Goal: Check status: Check status

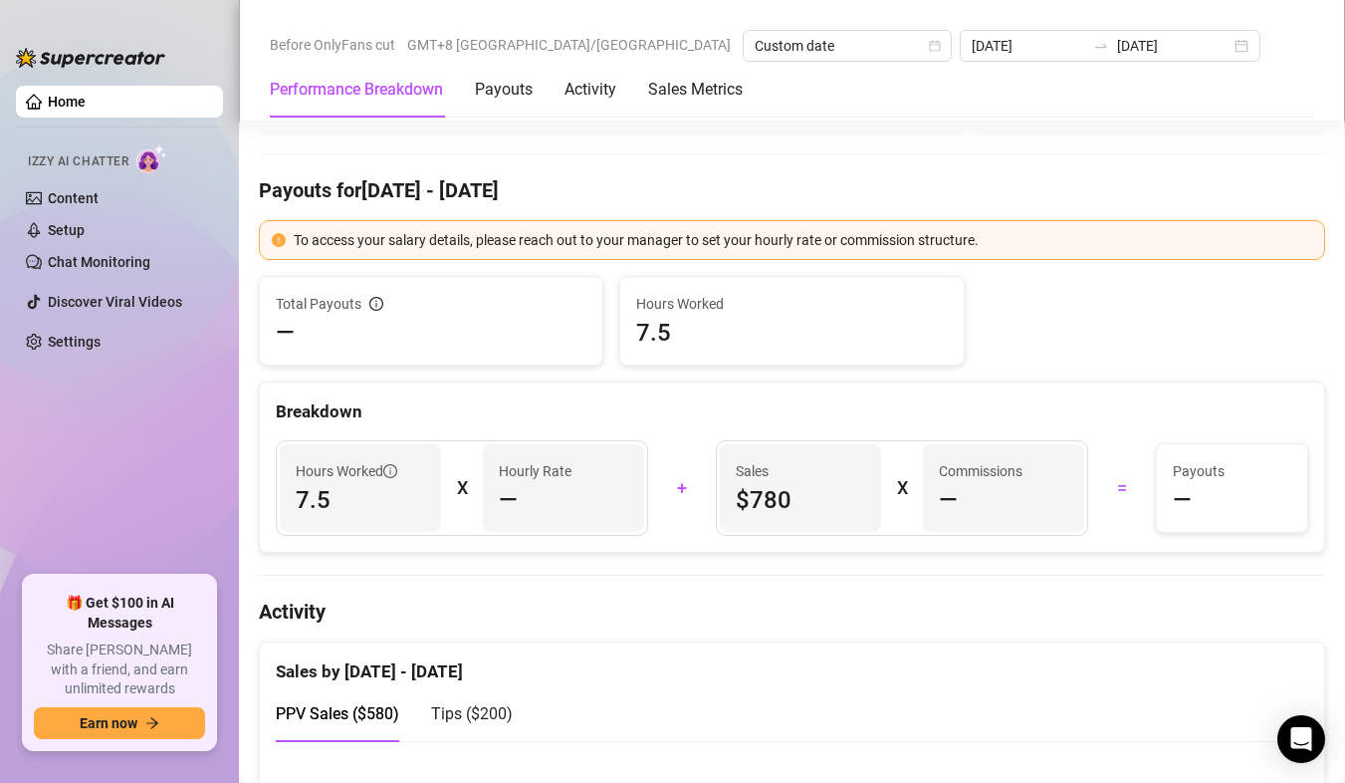
scroll to position [498, 0]
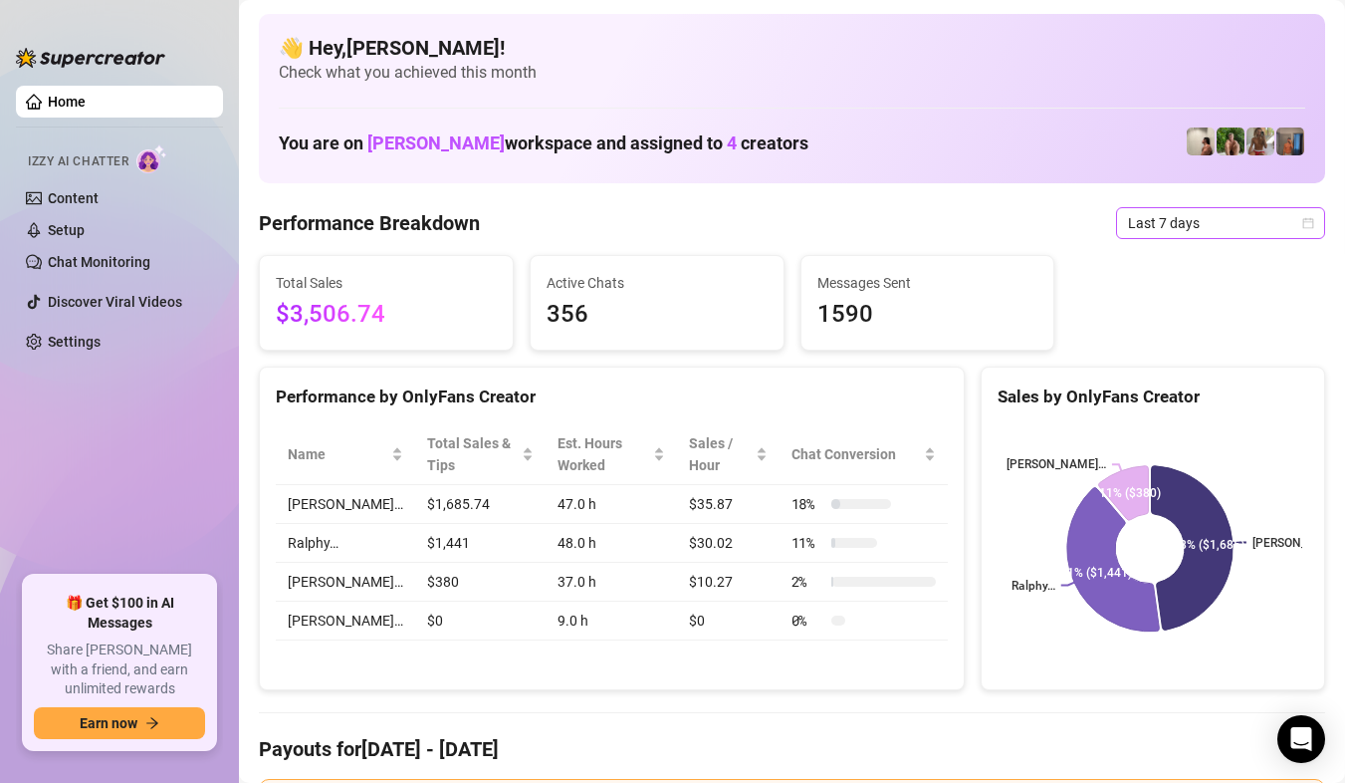
click at [1217, 226] on span "Last 7 days" at bounding box center [1220, 223] width 185 height 30
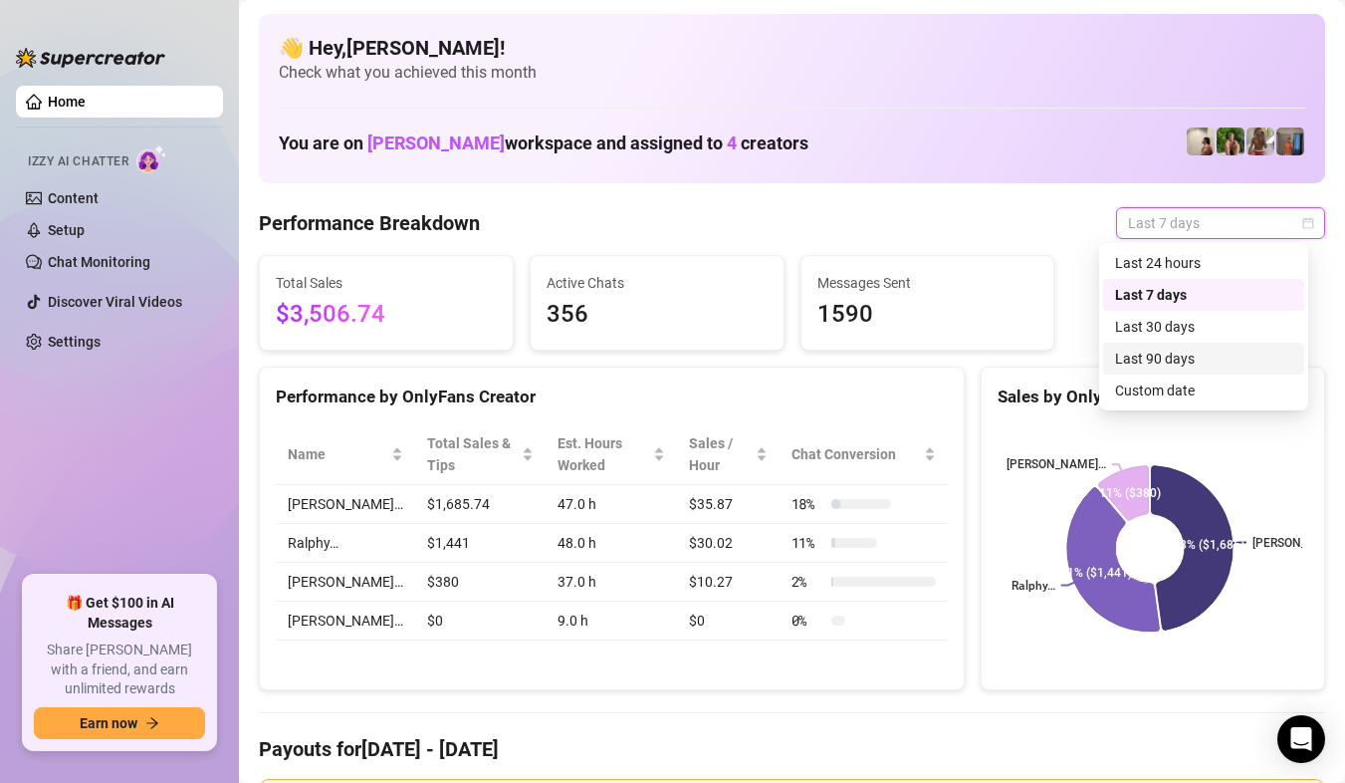
click at [1210, 381] on div "Custom date" at bounding box center [1203, 390] width 177 height 22
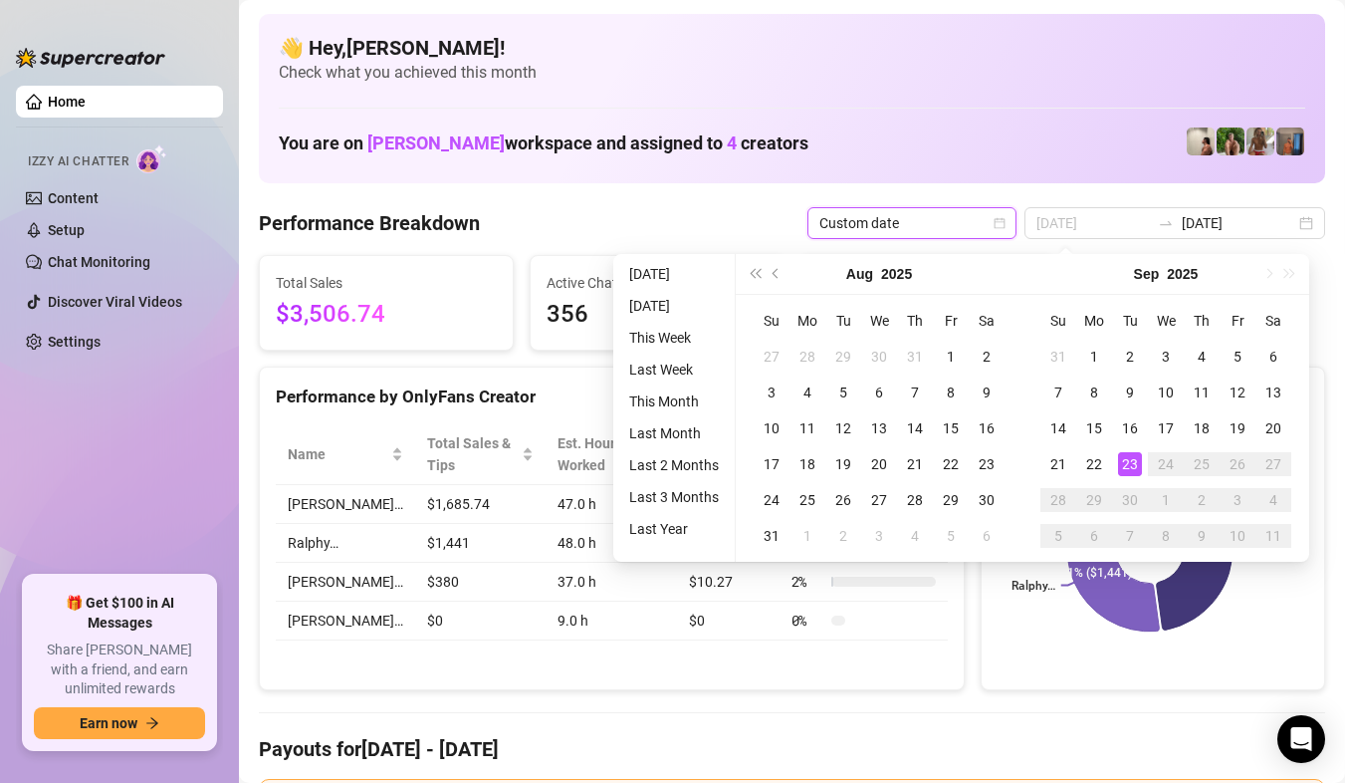
type input "[DATE]"
click at [1137, 454] on div "23" at bounding box center [1130, 464] width 24 height 24
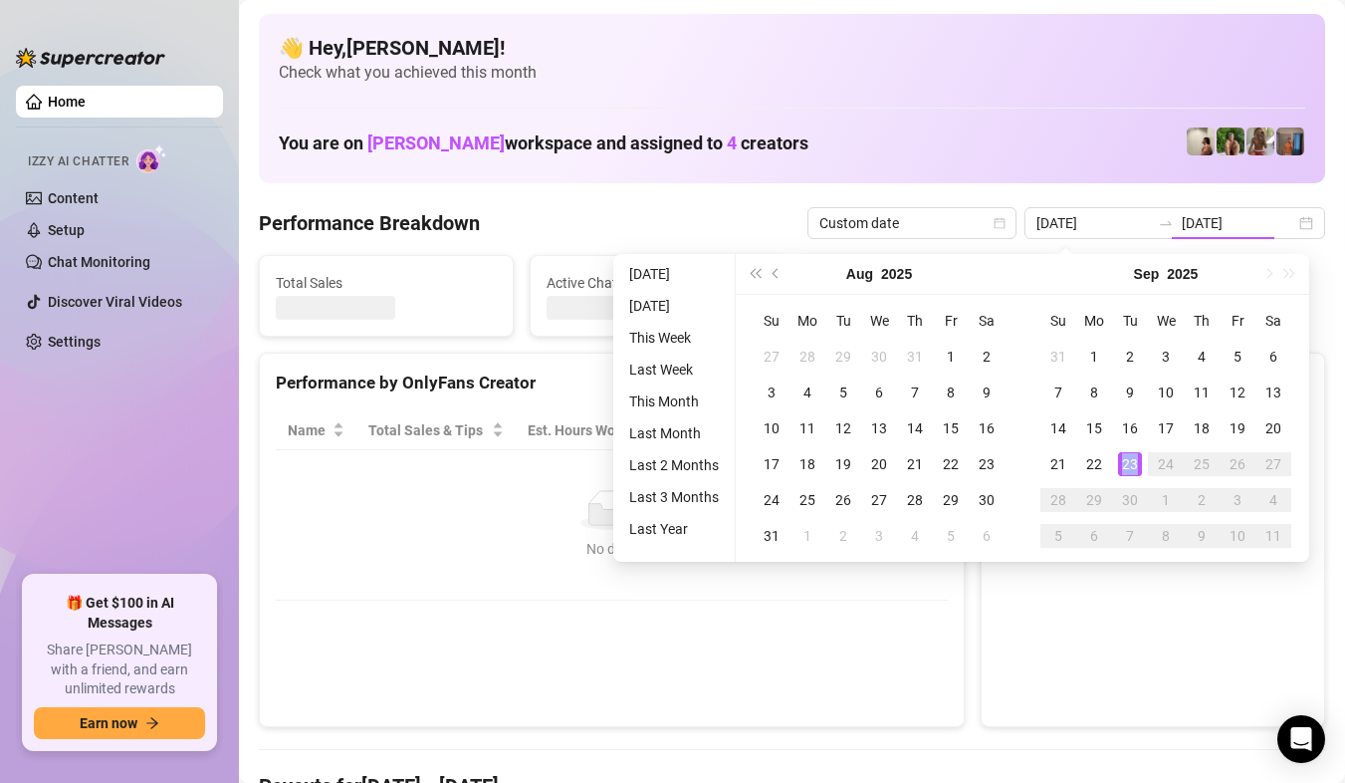
type input "[DATE]"
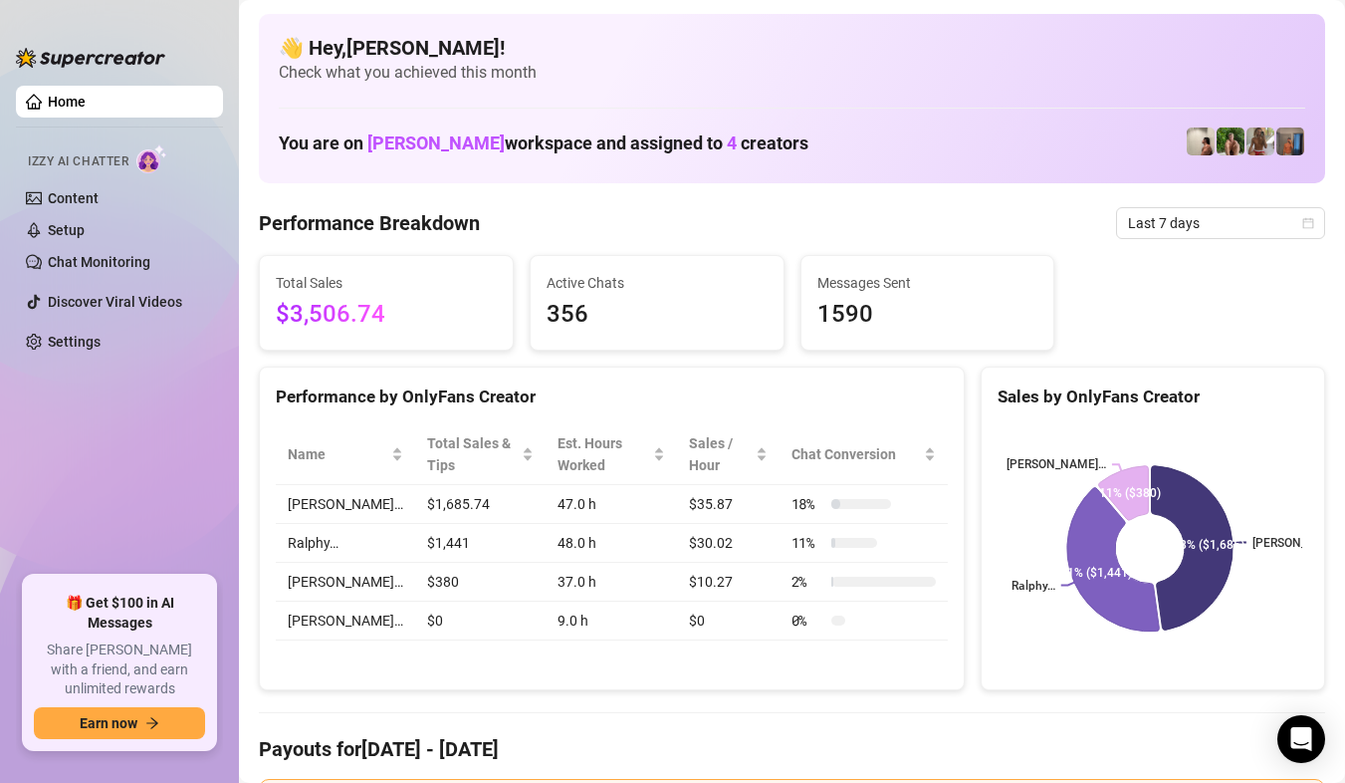
drag, startPoint x: 542, startPoint y: 217, endPoint x: 925, endPoint y: 183, distance: 384.9
click at [542, 217] on div "Performance Breakdown Last 7 days" at bounding box center [792, 223] width 1067 height 32
click at [1303, 210] on div "Last 7 days" at bounding box center [1220, 223] width 209 height 32
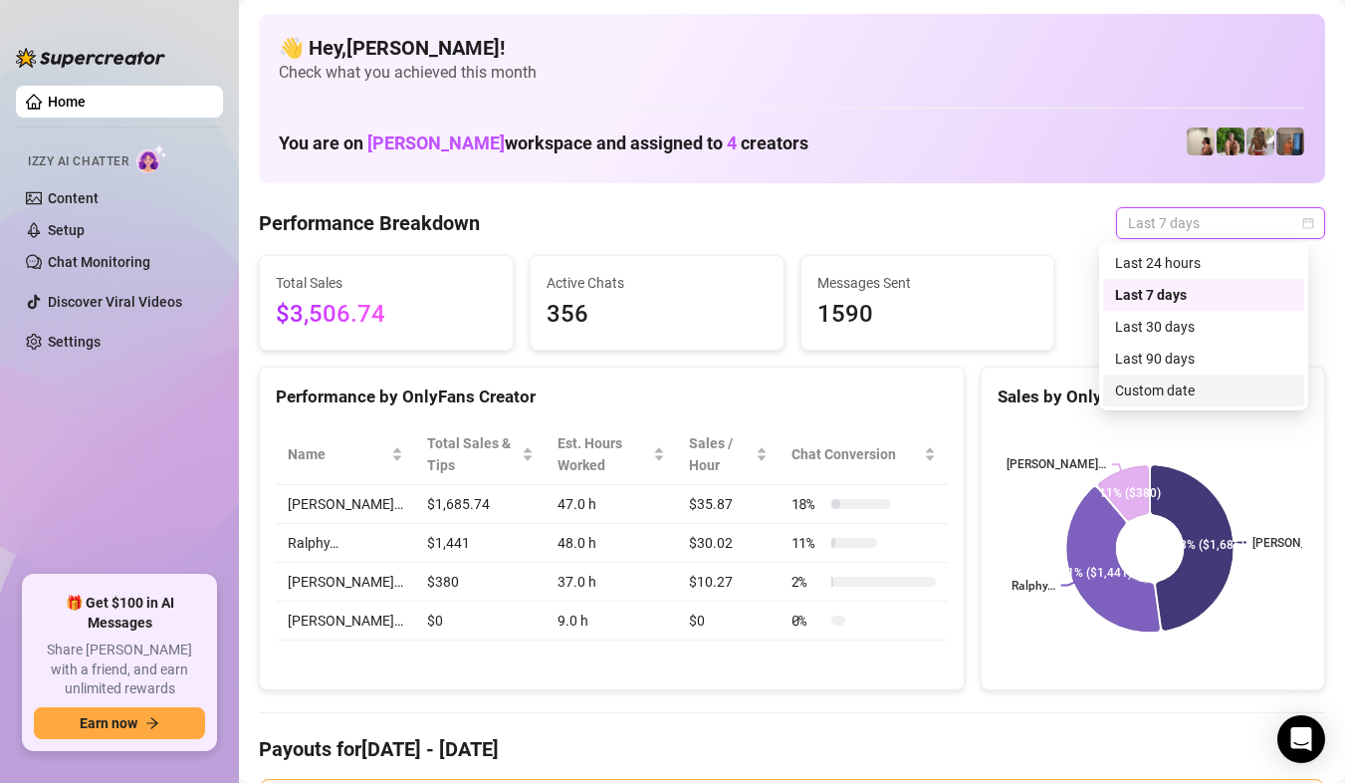
click at [1204, 379] on div "Custom date" at bounding box center [1203, 390] width 177 height 22
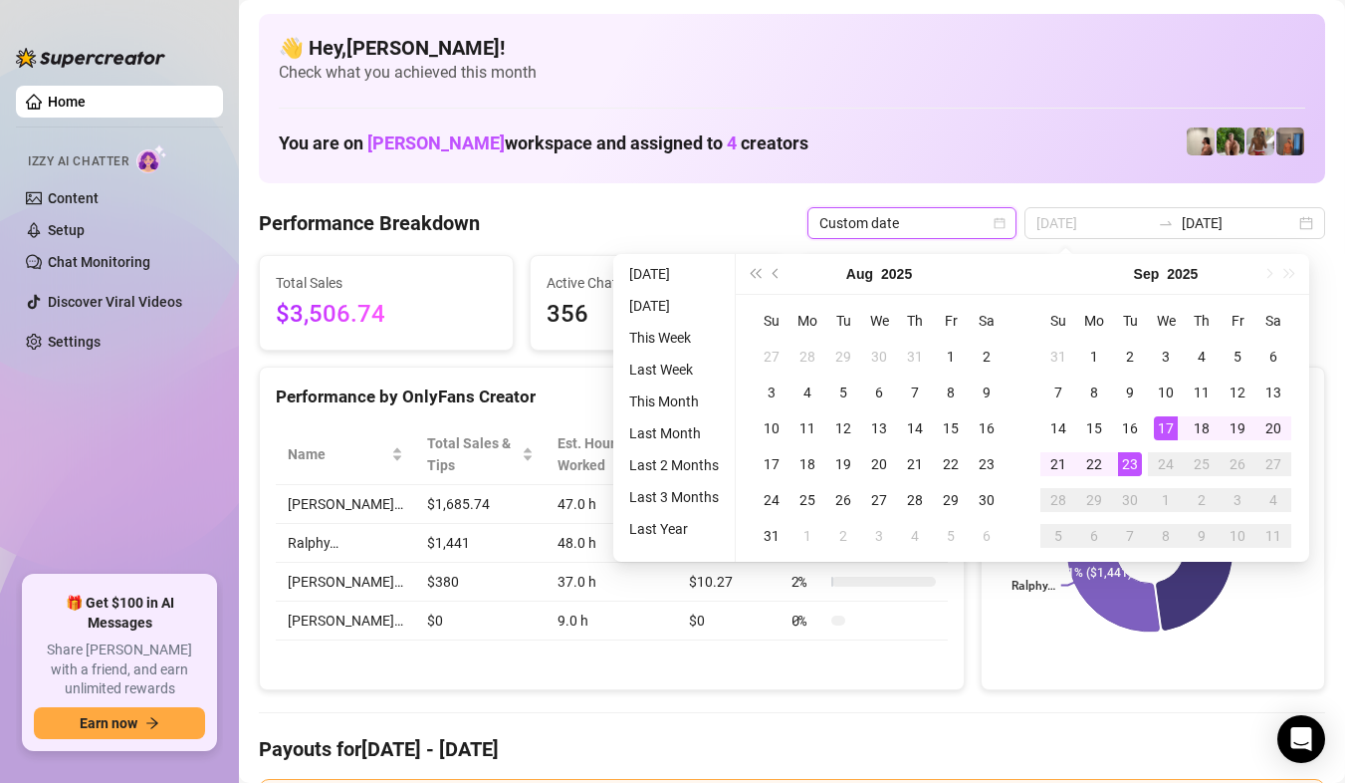
type input "[DATE]"
click at [1131, 461] on div "23" at bounding box center [1130, 464] width 24 height 24
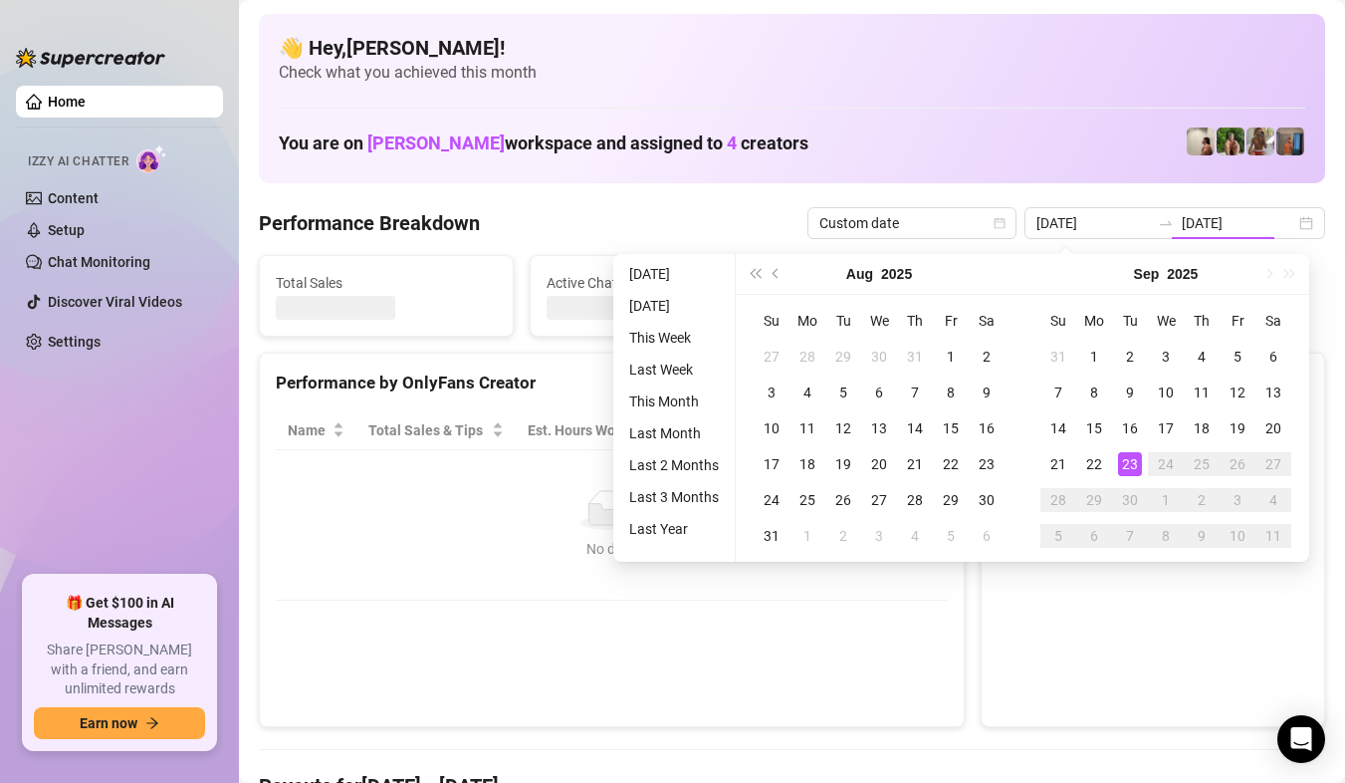
type input "[DATE]"
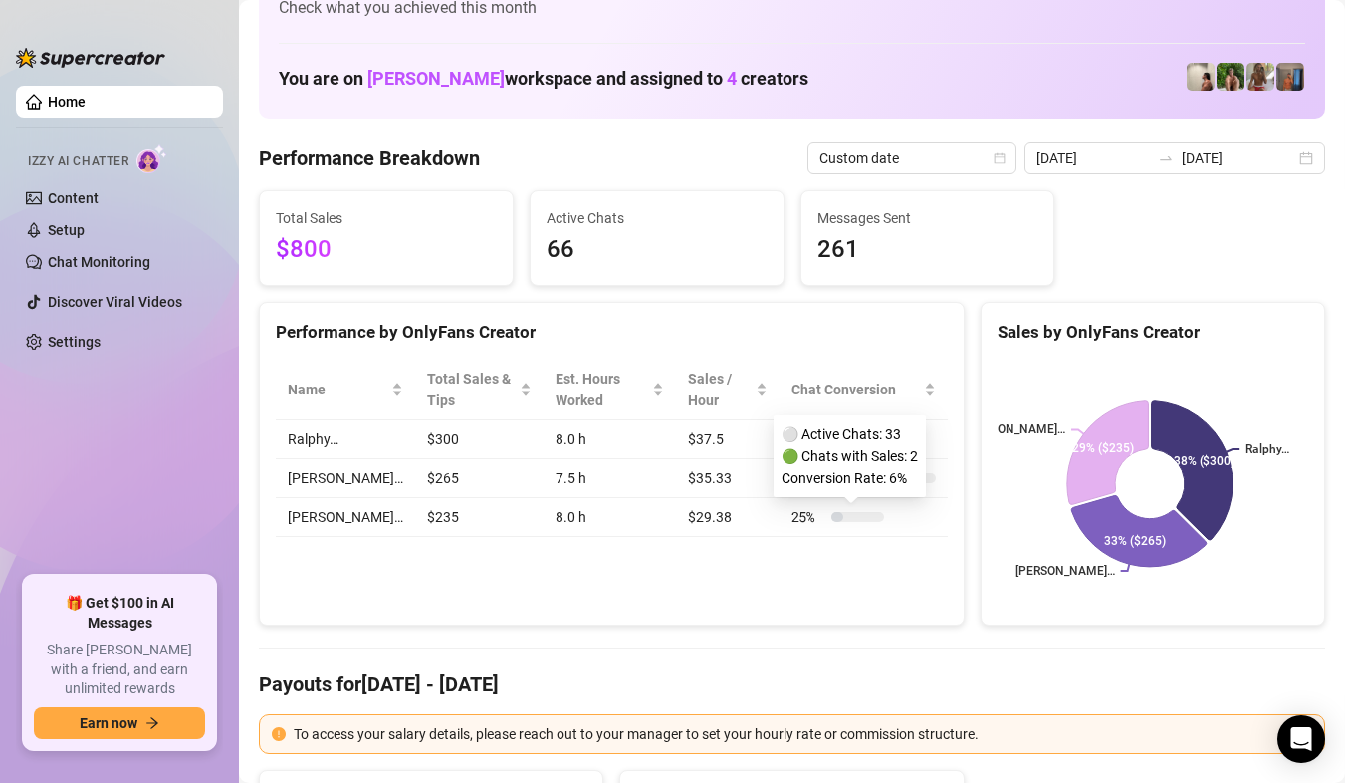
scroll to position [100, 0]
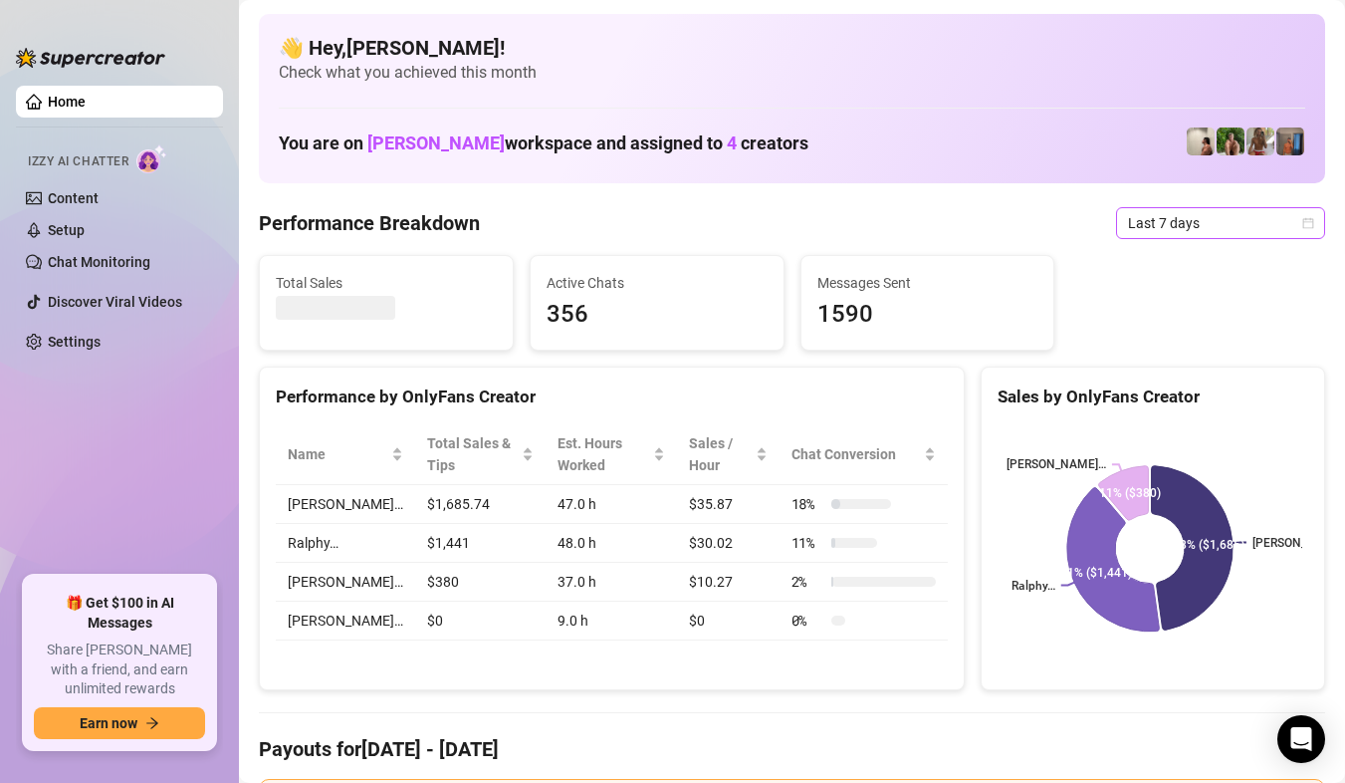
click at [1275, 224] on span "Last 7 days" at bounding box center [1220, 223] width 185 height 30
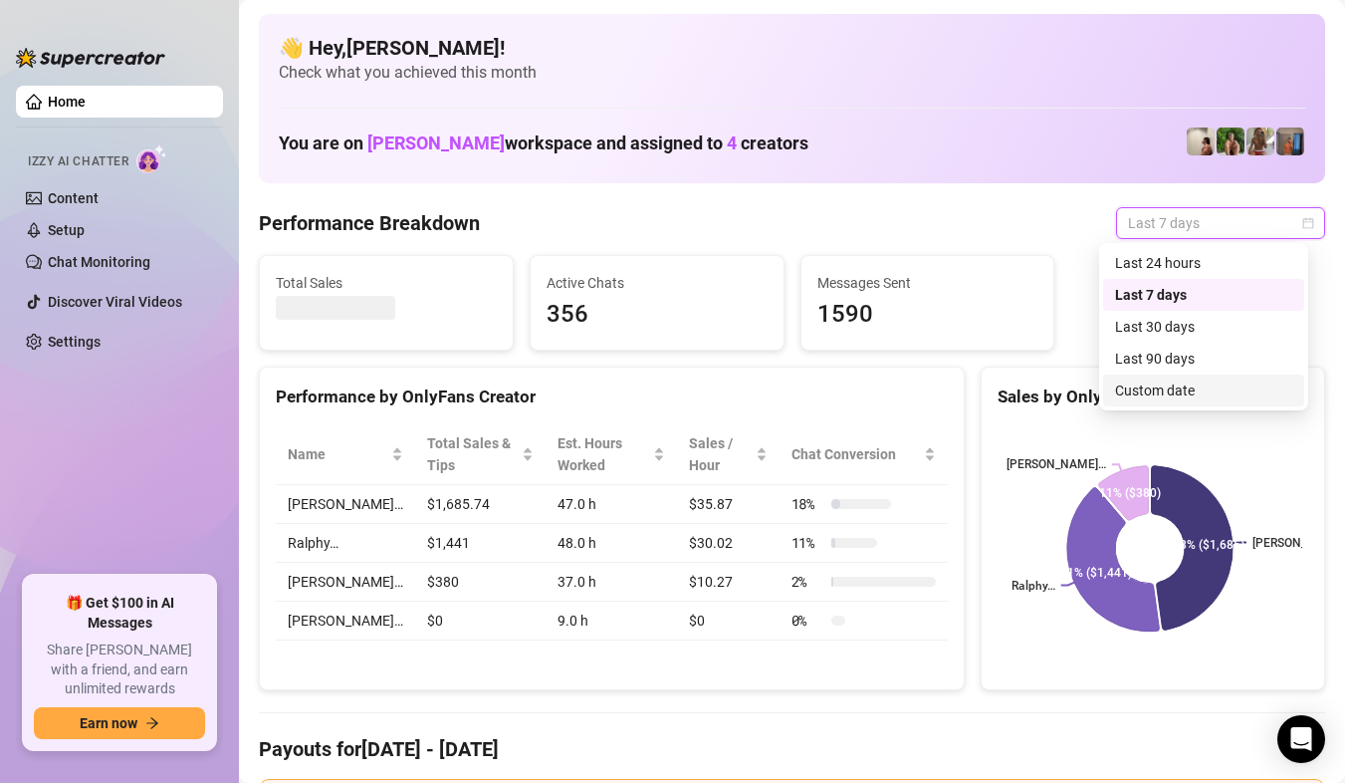
click at [1231, 381] on div "Custom date" at bounding box center [1203, 390] width 177 height 22
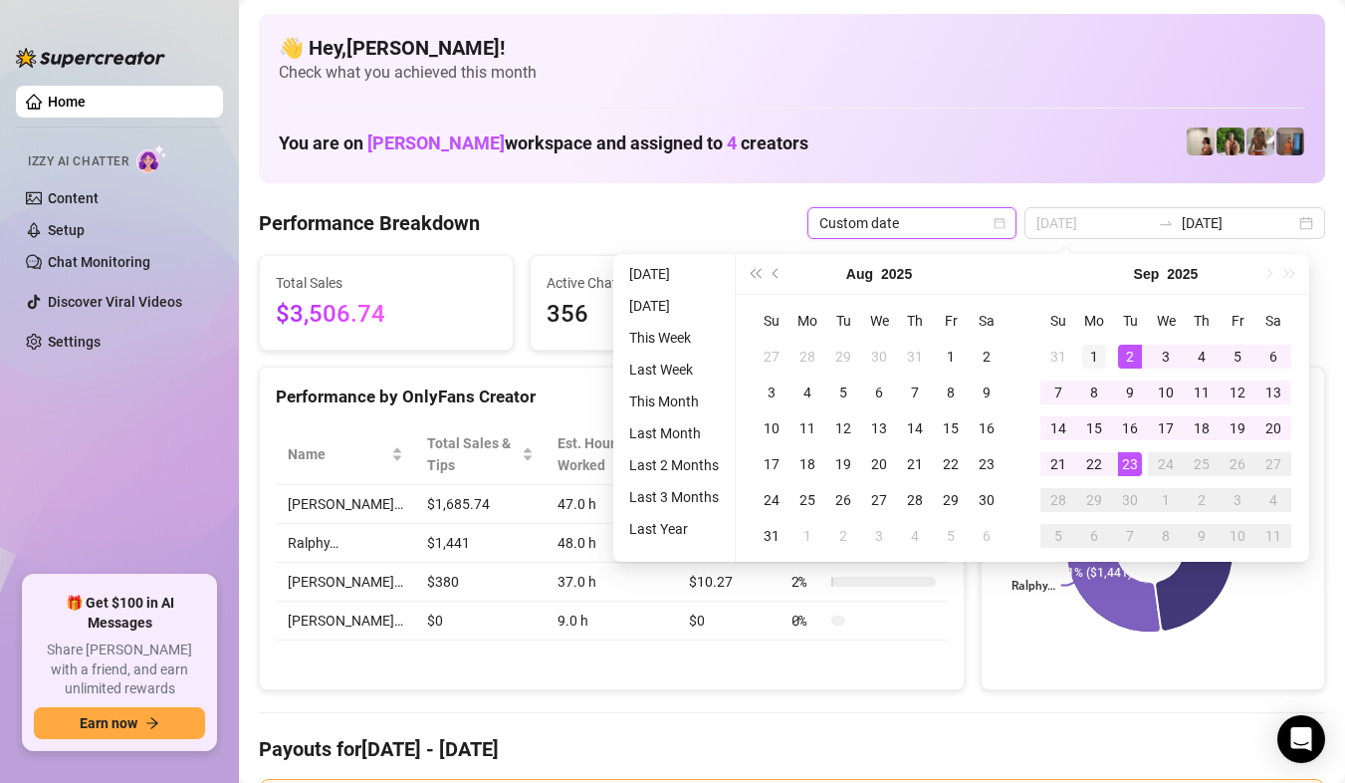
type input "2025-09-01"
click at [1099, 353] on div "1" at bounding box center [1094, 357] width 24 height 24
type input "[DATE]"
click at [1139, 468] on div "23" at bounding box center [1130, 464] width 24 height 24
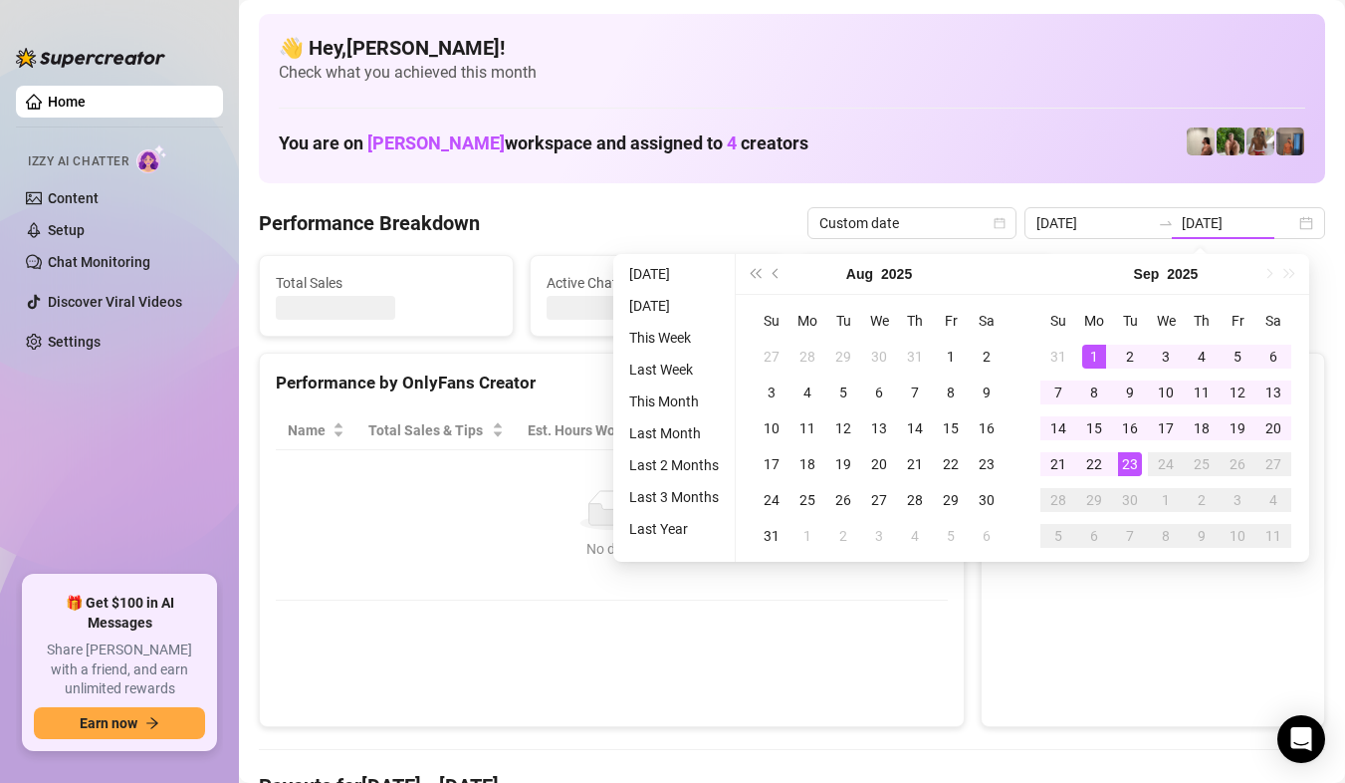
type input "2025-09-01"
